Goal: Find specific page/section: Find specific page/section

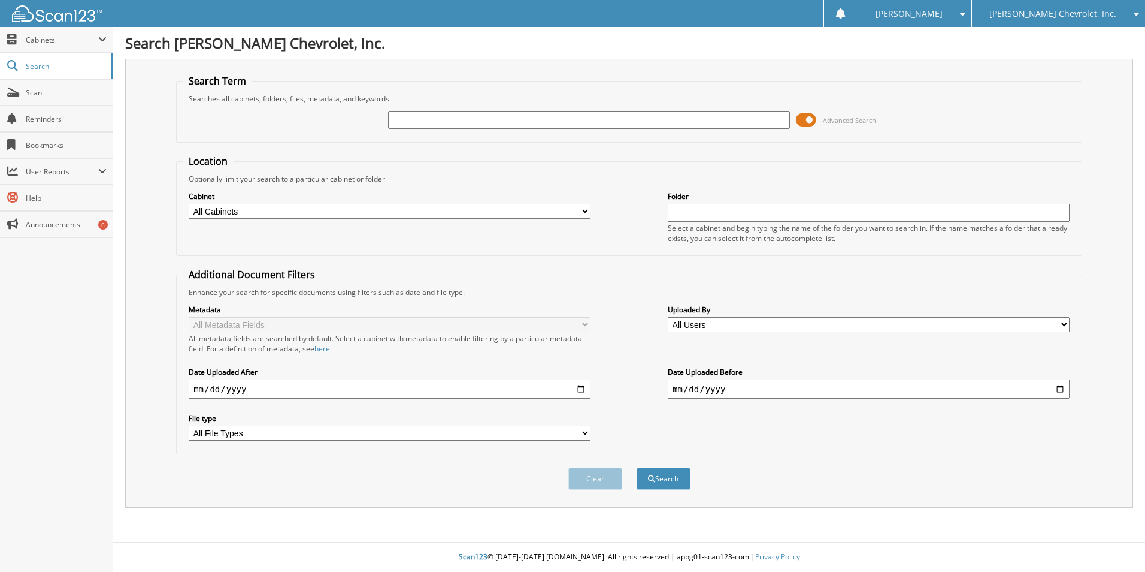
click at [422, 118] on input "text" at bounding box center [589, 120] width 402 height 18
type input "6182559"
click at [637, 467] on button "Search" at bounding box center [664, 478] width 54 height 22
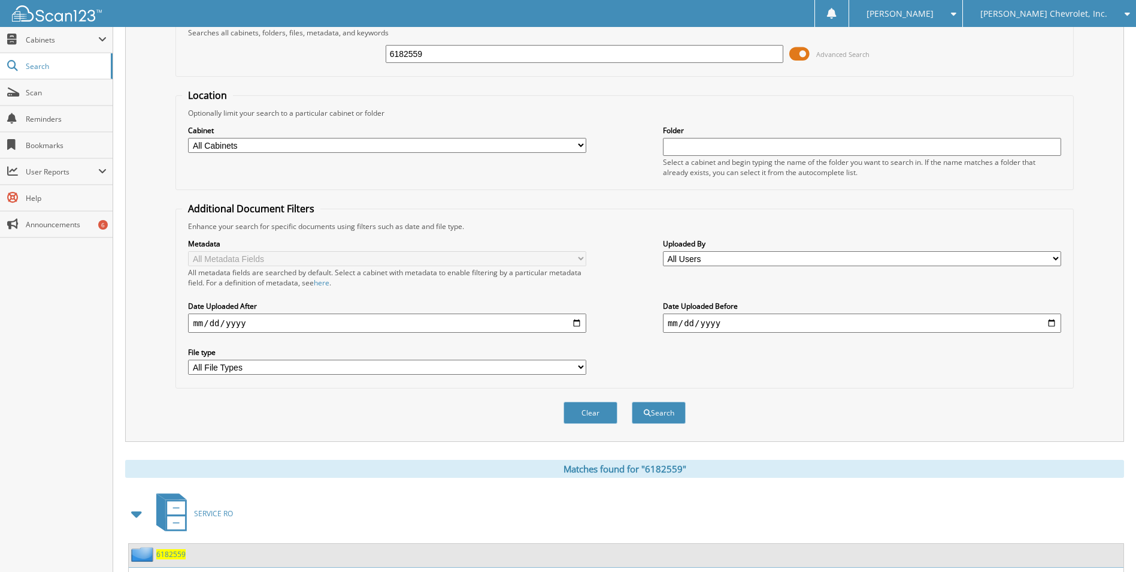
scroll to position [165, 0]
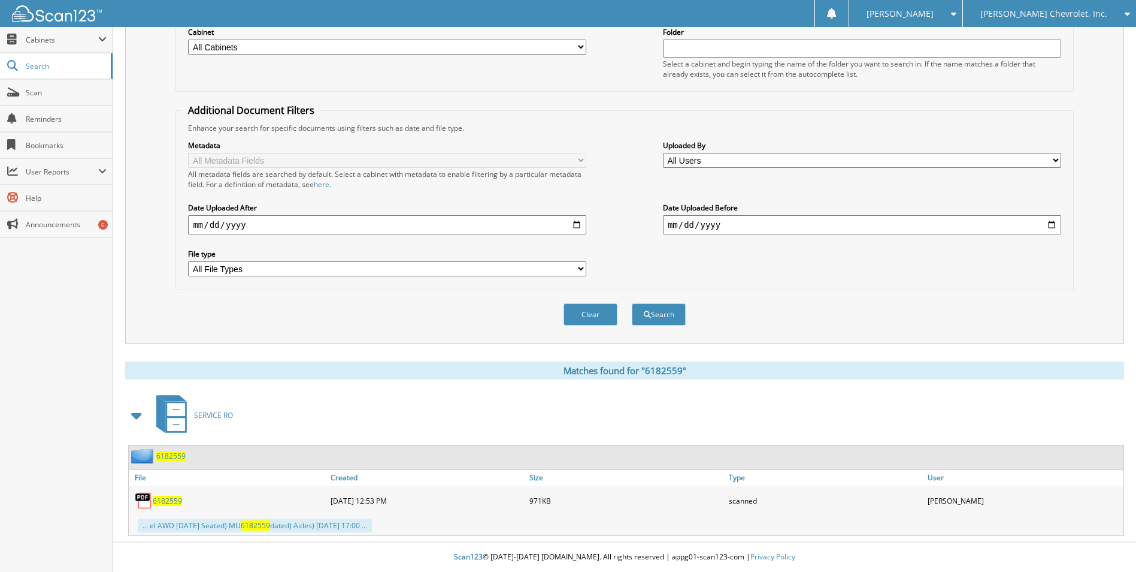
click at [159, 455] on span "6182559" at bounding box center [170, 455] width 29 height 10
